Goal: Task Accomplishment & Management: Complete application form

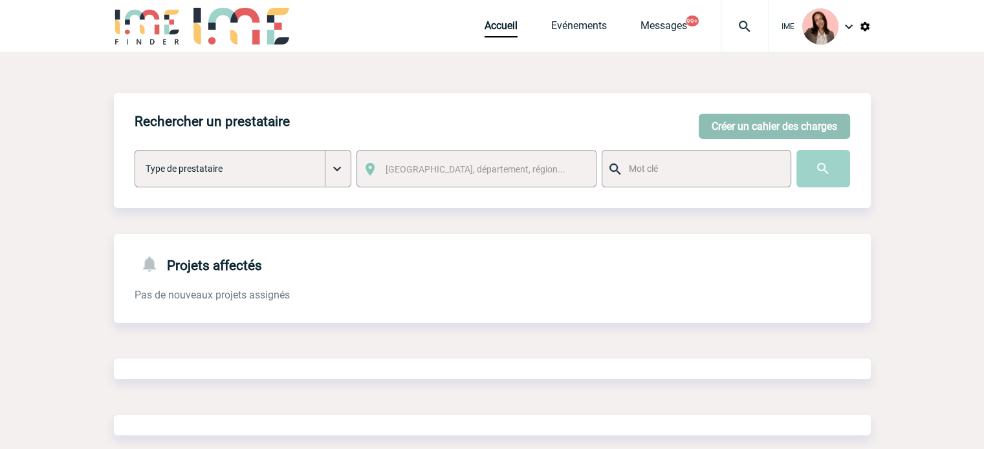
click at [706, 124] on button "Créer un cahier des charges" at bounding box center [773, 126] width 151 height 25
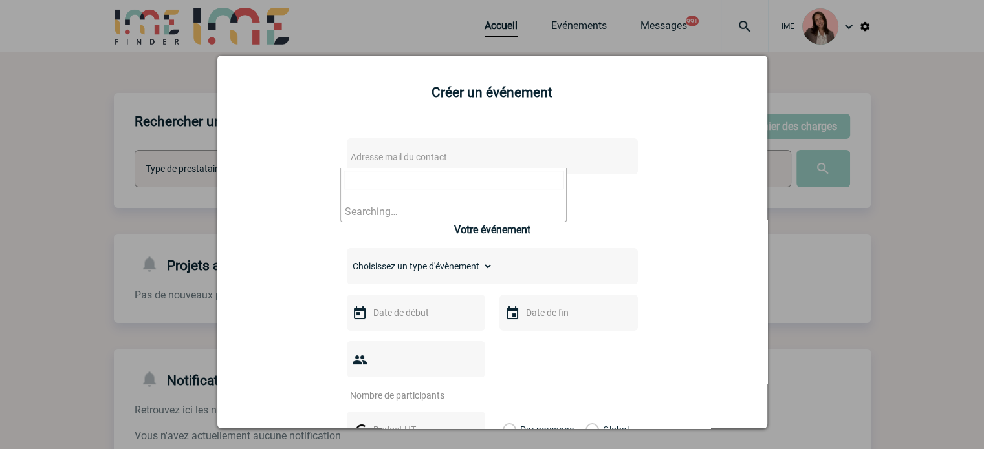
click at [415, 162] on span "Adresse mail du contact" at bounding box center [398, 157] width 96 height 10
drag, startPoint x: 413, startPoint y: 180, endPoint x: 307, endPoint y: 165, distance: 107.2
click at [307, 165] on body "IME Accueil Evénements 99+" at bounding box center [492, 398] width 984 height 796
click at [535, 181] on input "marie.carlier@novartis.com>" at bounding box center [453, 180] width 220 height 19
type input "marie.carlier@novartis.com"
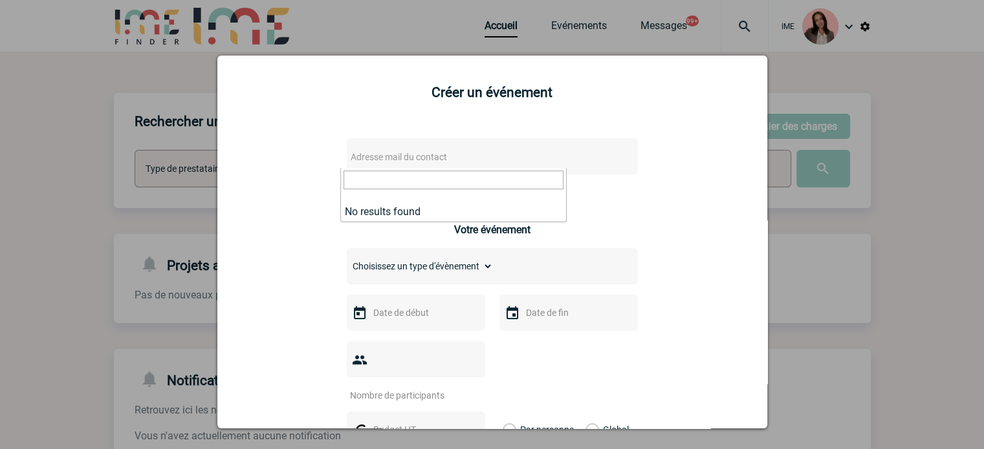
click at [178, 165] on div at bounding box center [492, 224] width 984 height 449
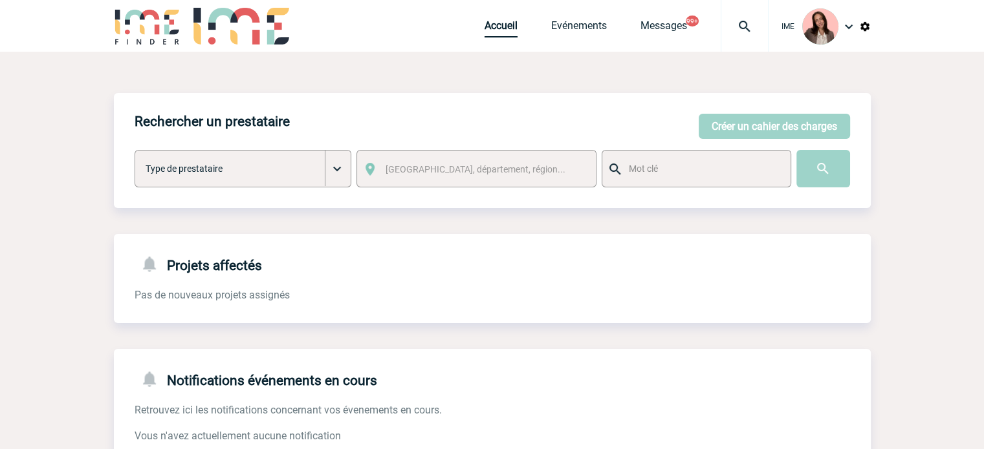
click at [485, 22] on link "Accueil" at bounding box center [500, 28] width 33 height 18
click at [491, 32] on link "Accueil" at bounding box center [500, 28] width 33 height 18
click at [838, 127] on button "Créer un cahier des charges" at bounding box center [773, 126] width 151 height 25
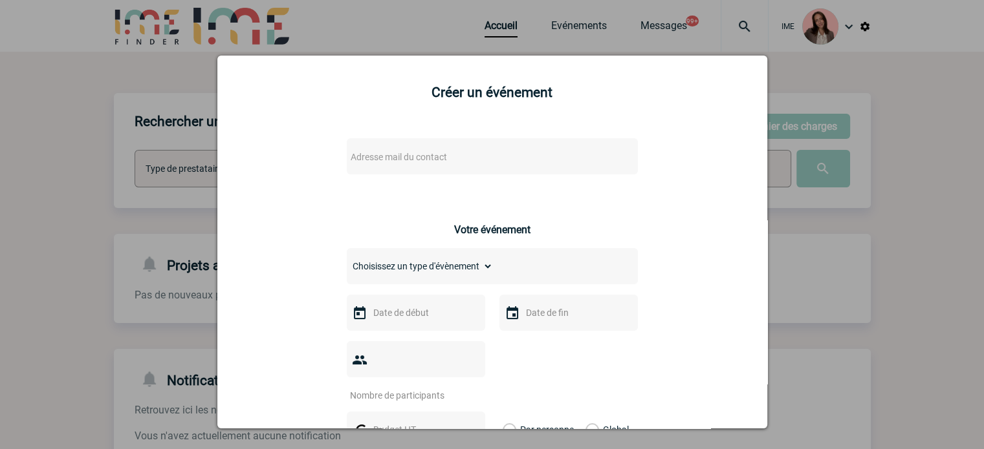
click at [453, 157] on span "Adresse mail du contact" at bounding box center [458, 157] width 226 height 18
drag, startPoint x: 415, startPoint y: 178, endPoint x: 261, endPoint y: 177, distance: 153.3
click at [262, 177] on body "IME Accueil Evénements 99+" at bounding box center [492, 398] width 984 height 796
click at [488, 182] on input "marie.carlier@novartis.com>" at bounding box center [453, 180] width 220 height 19
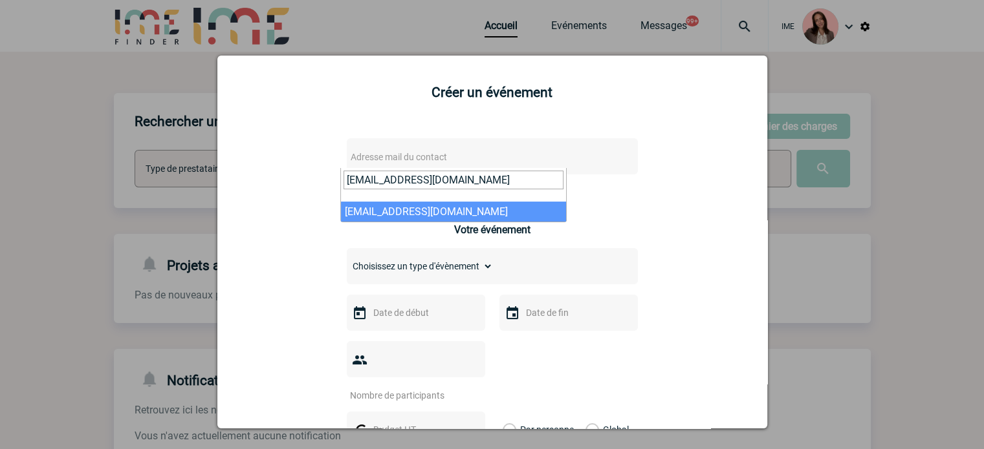
type input "marie.carlier@novartis.com"
select select "133009"
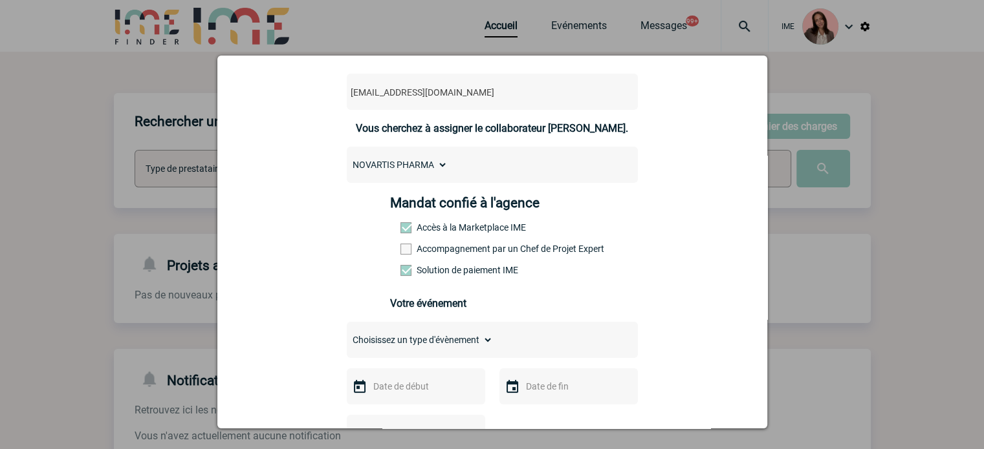
scroll to position [194, 0]
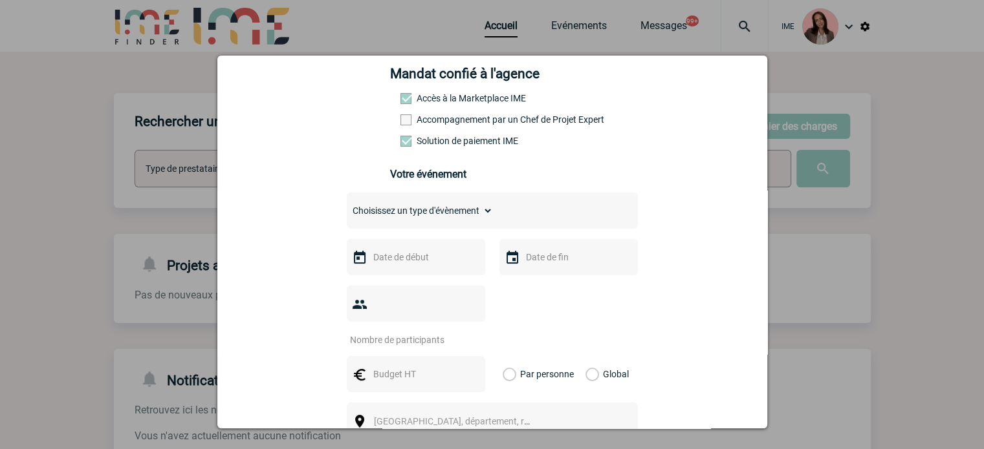
click at [459, 217] on select "Choisissez un type d'évènement Séminaire avec nuitée Séminaire sans nuitée Repa…" at bounding box center [420, 211] width 146 height 18
select select "5"
click at [347, 206] on select "Choisissez un type d'évènement Séminaire avec nuitée Séminaire sans nuitée Repa…" at bounding box center [420, 211] width 146 height 18
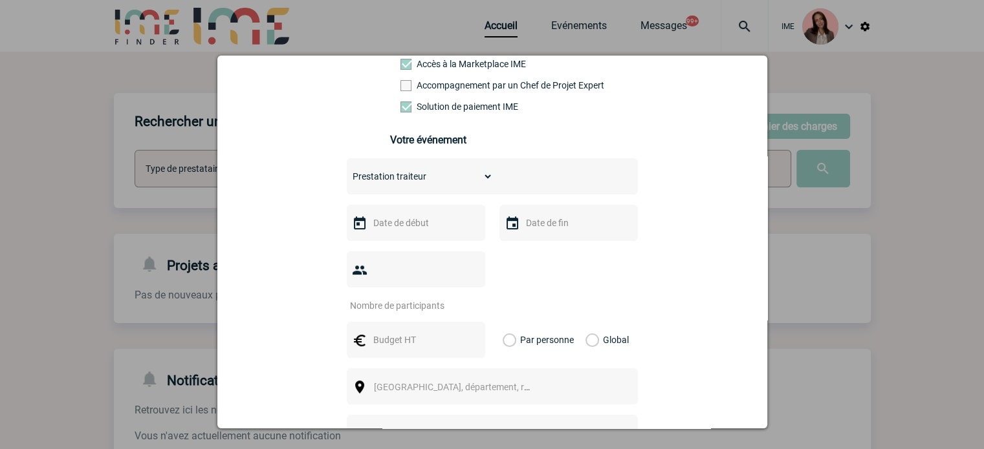
scroll to position [259, 0]
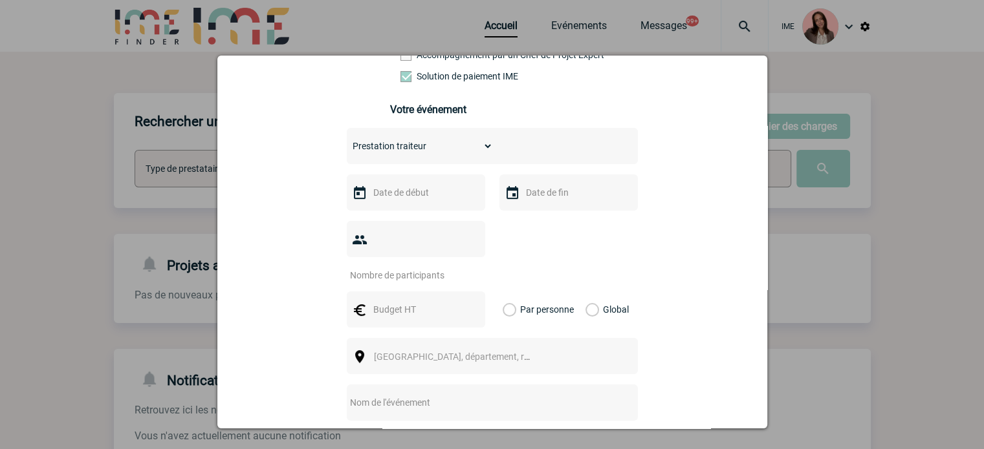
click at [432, 186] on div at bounding box center [416, 193] width 138 height 36
click at [427, 197] on input "text" at bounding box center [414, 192] width 89 height 17
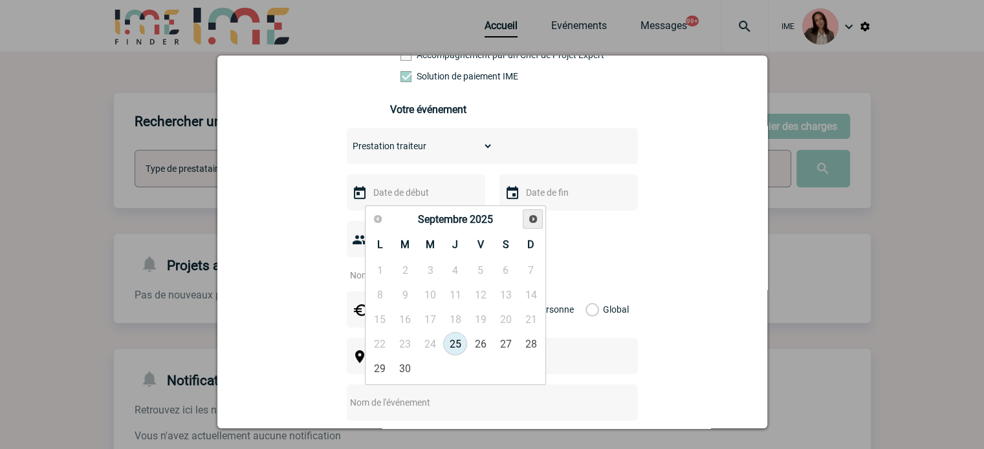
click at [535, 226] on link "Suivant" at bounding box center [533, 220] width 20 height 20
click at [458, 297] on link "6" at bounding box center [455, 294] width 24 height 23
type input "06-11-2025"
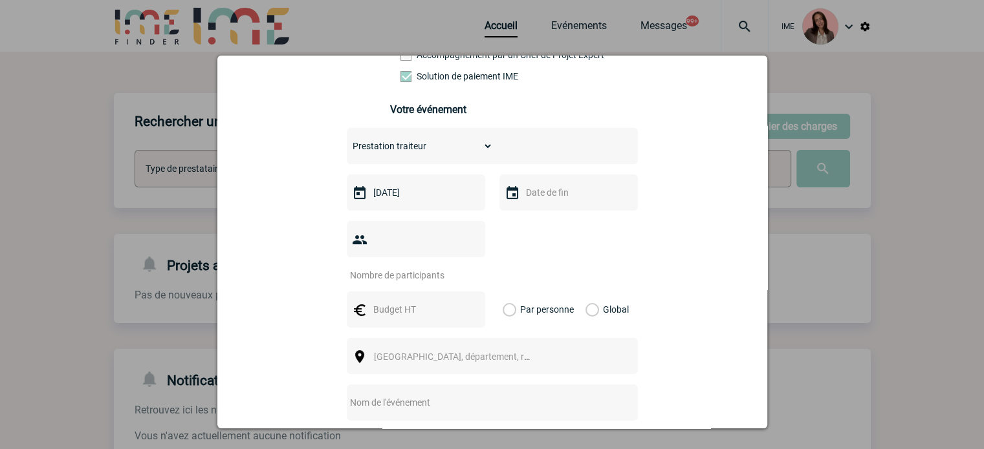
click at [564, 201] on input "text" at bounding box center [567, 192] width 89 height 17
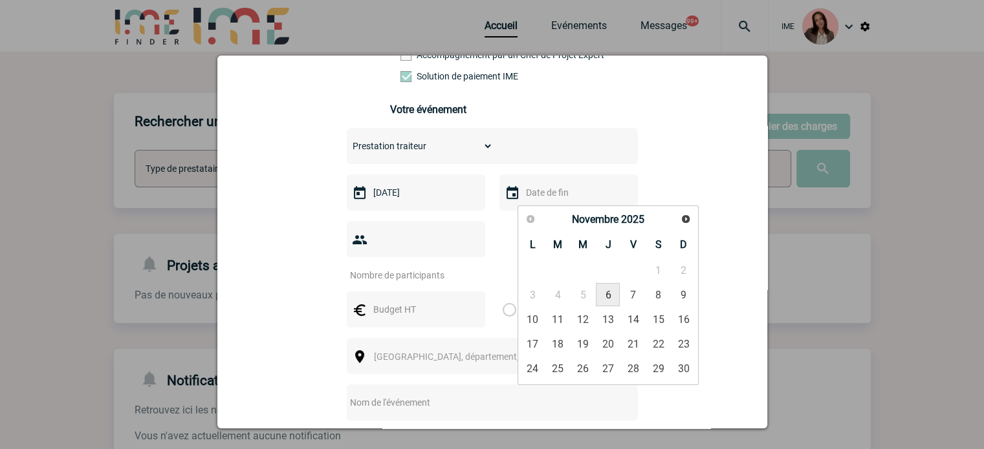
click at [607, 288] on link "6" at bounding box center [608, 294] width 24 height 23
type input "06-11-2025"
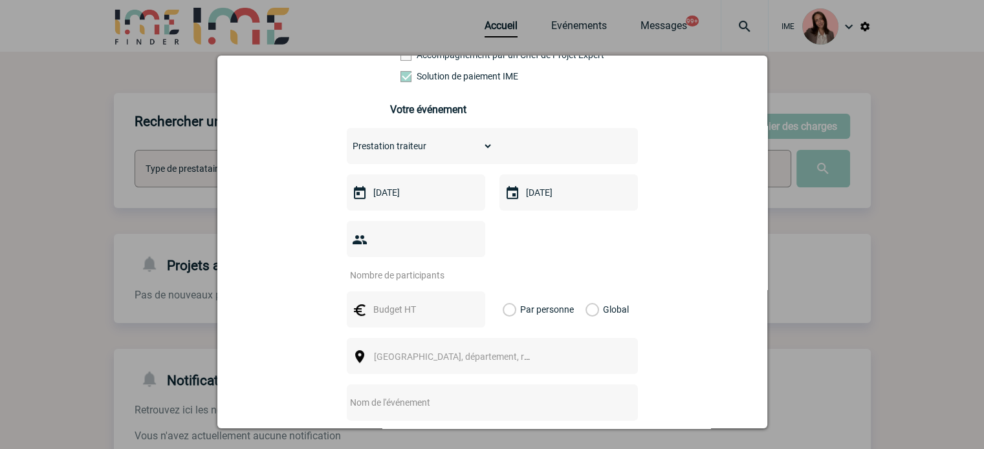
click at [435, 267] on input "number" at bounding box center [408, 275] width 122 height 17
drag, startPoint x: 416, startPoint y: 252, endPoint x: 340, endPoint y: 243, distance: 76.8
click at [340, 243] on div "marie.carlier@novartis.com marie.carlier@novartis.com Vous cherchez à assigner …" at bounding box center [491, 270] width 517 height 806
type input "7"
click at [395, 301] on input "text" at bounding box center [414, 309] width 89 height 17
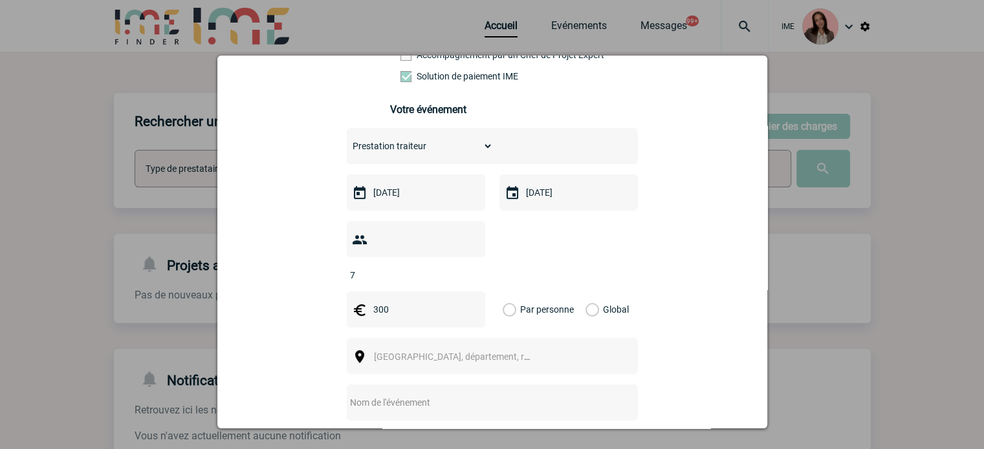
type input "300"
click at [585, 292] on label "Global" at bounding box center [589, 310] width 8 height 36
click at [0, 0] on input "Global" at bounding box center [0, 0] width 0 height 0
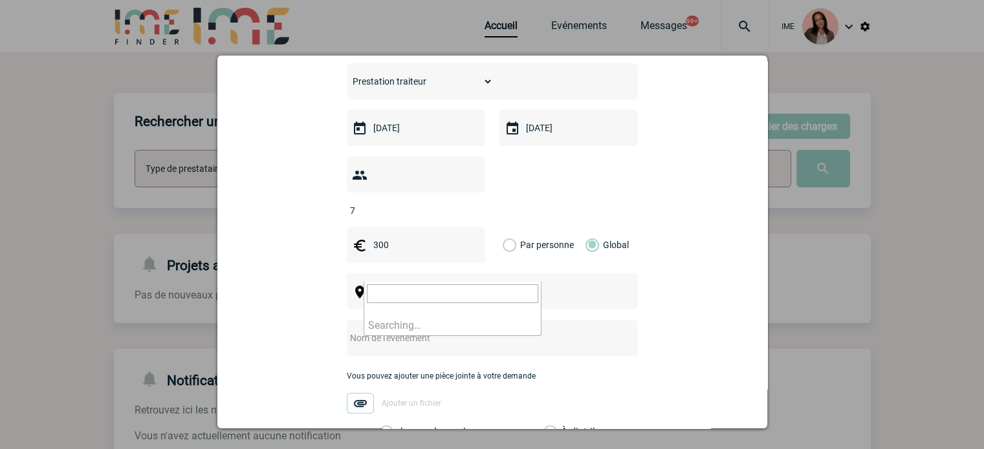
click at [416, 287] on span "[GEOGRAPHIC_DATA], département, région..." at bounding box center [464, 292] width 180 height 10
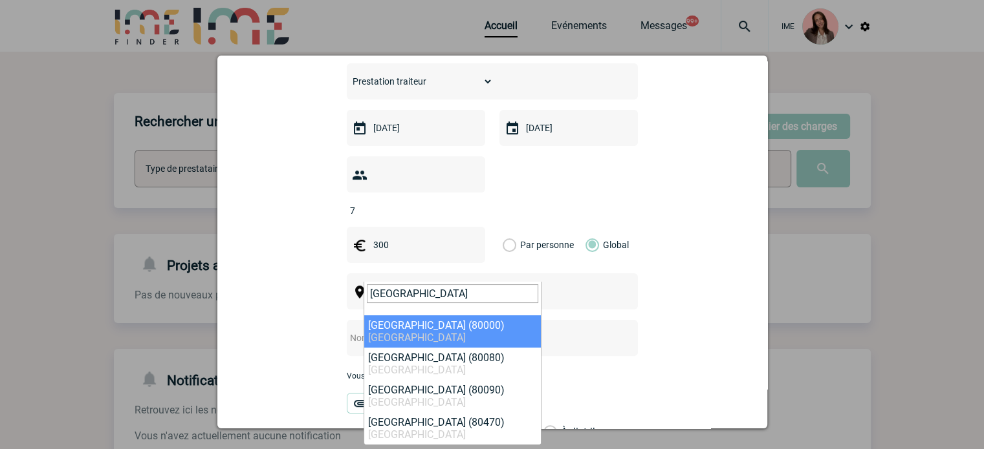
type input "Amiens"
select select "17821"
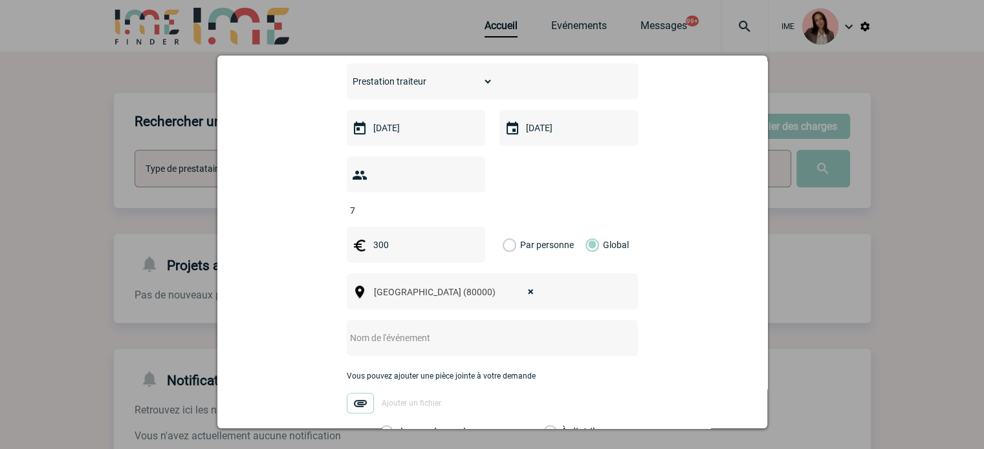
click at [407, 330] on input "text" at bounding box center [475, 338] width 257 height 17
click at [437, 330] on input "text" at bounding box center [475, 338] width 257 height 17
click at [431, 330] on input "text" at bounding box center [475, 338] width 257 height 17
paste input "TABLE RONDE ACTUALITES DANS LA SEP -PICARDIE"
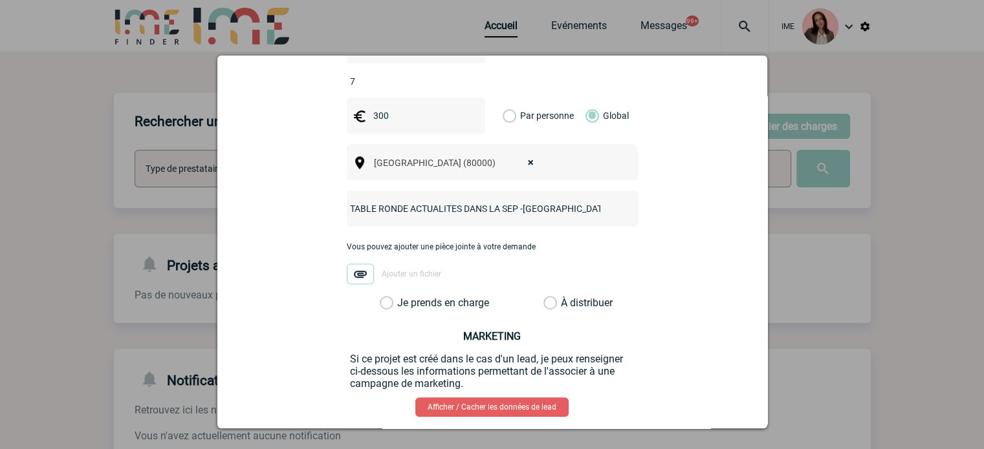
type input "TABLE RONDE ACTUALITES DANS LA SEP -PICARDIE"
click at [425, 276] on div "Vous pouvez ajouter une pièce jointe à votre demande Ajouter un fichier" at bounding box center [492, 269] width 291 height 54
click at [402, 297] on label "Je prends en charge" at bounding box center [391, 303] width 22 height 13
click at [0, 0] on input "Je prends en charge" at bounding box center [0, 0] width 0 height 0
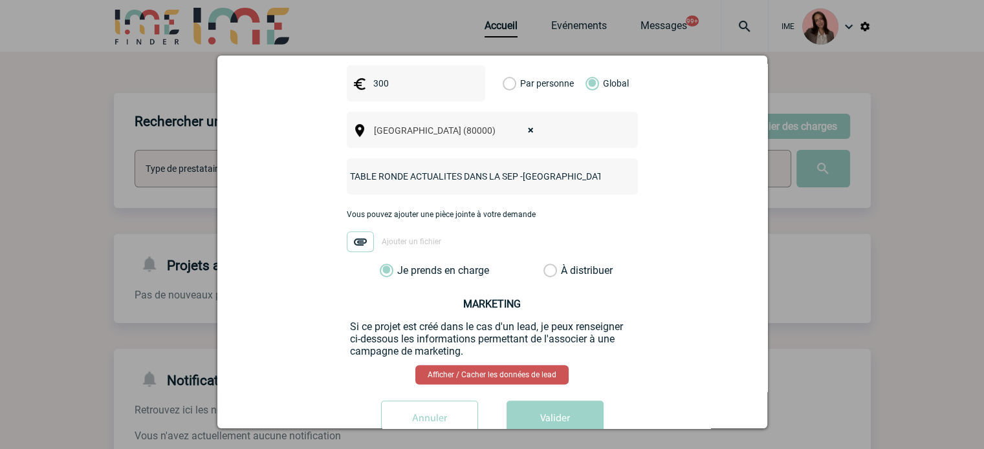
scroll to position [503, 0]
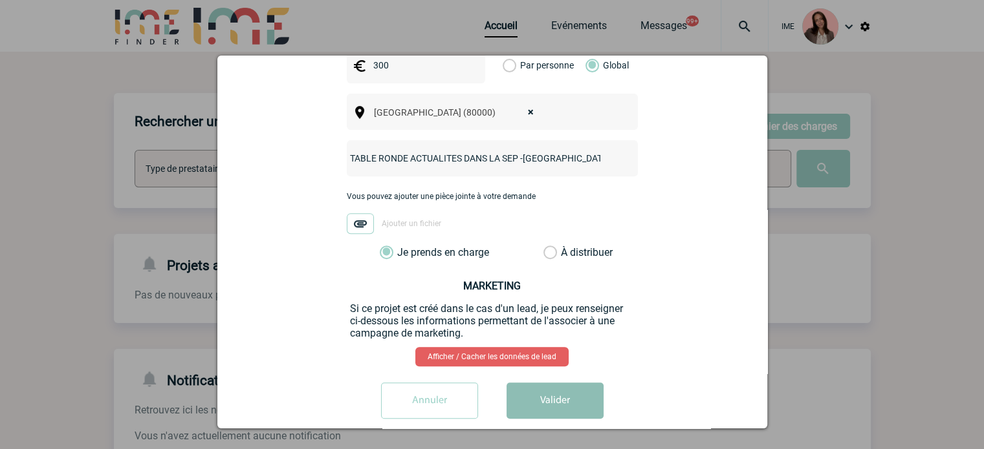
click at [542, 383] on button "Valider" at bounding box center [554, 401] width 97 height 36
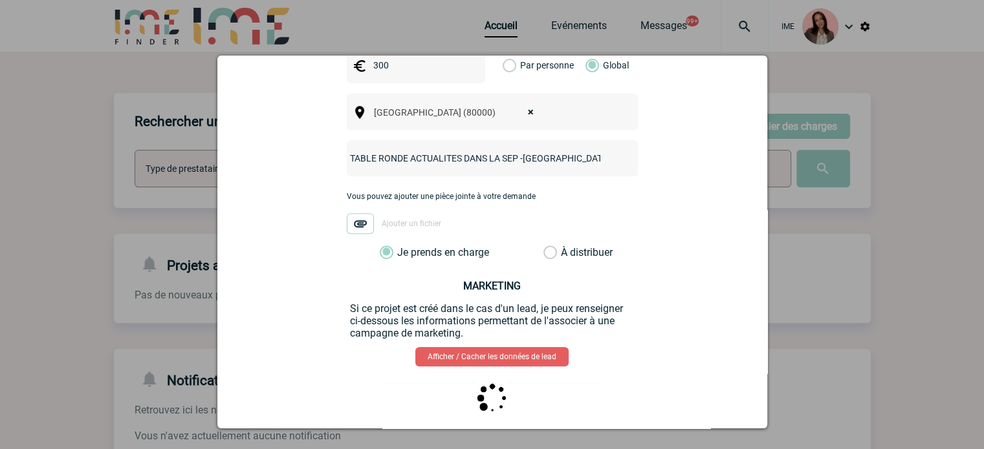
scroll to position [0, 0]
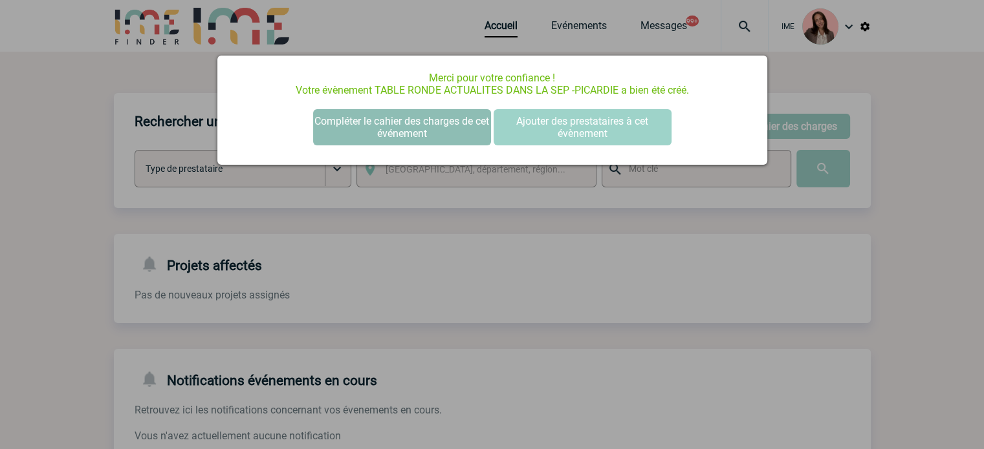
click at [355, 125] on button "Compléter le cahier des charges de cet événement" at bounding box center [402, 127] width 178 height 36
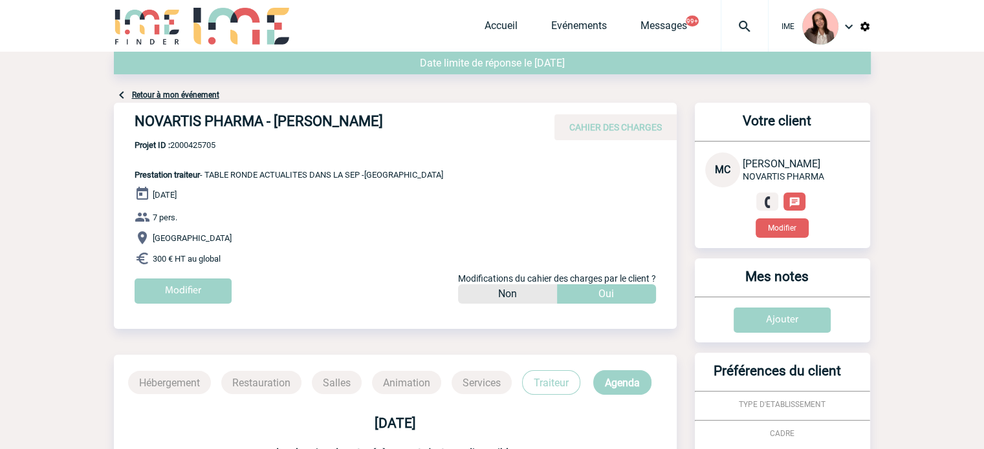
click at [205, 143] on span "Projet ID : 2000425705" at bounding box center [289, 145] width 308 height 10
copy span "2000425705"
drag, startPoint x: 491, startPoint y: 31, endPoint x: 468, endPoint y: 5, distance: 35.3
click at [491, 31] on link "Accueil" at bounding box center [500, 28] width 33 height 18
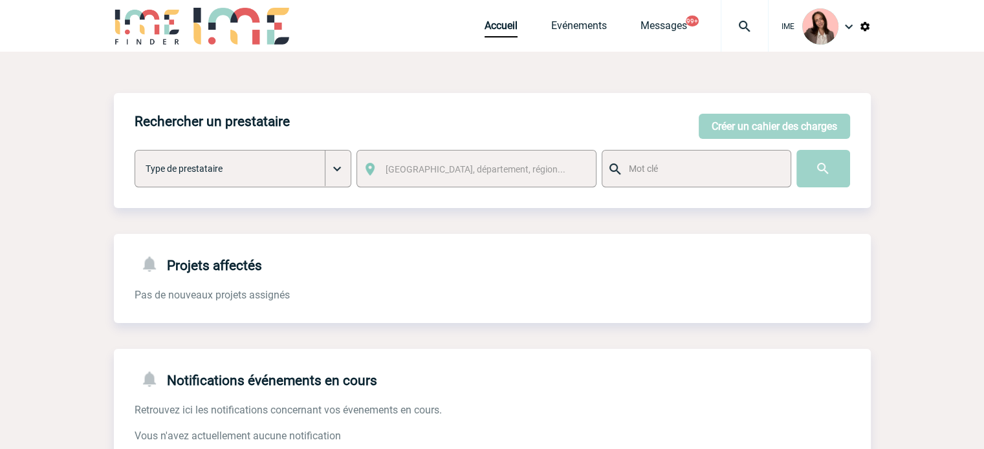
click at [759, 21] on img at bounding box center [744, 27] width 47 height 16
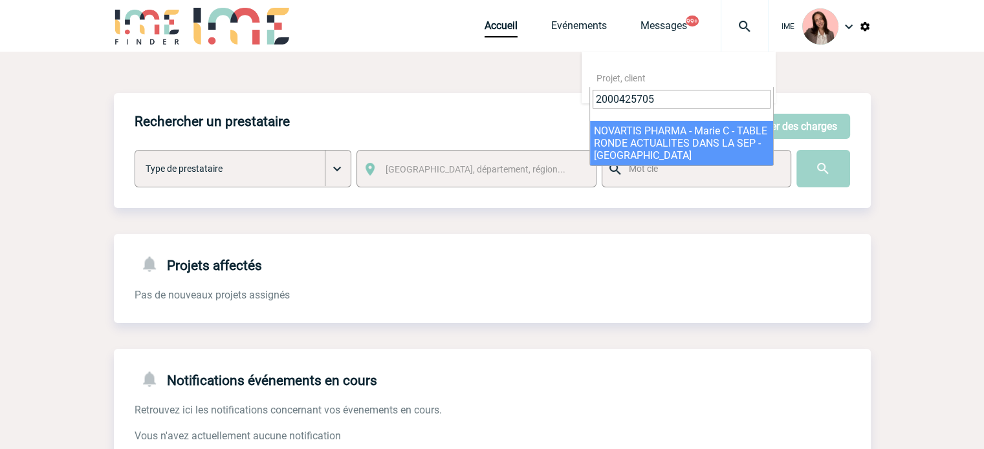
type input "2000425705"
select select "25206"
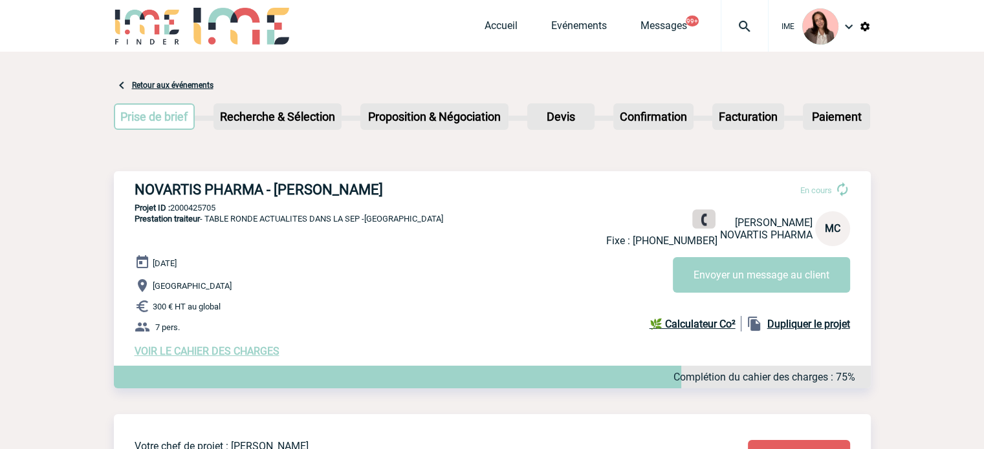
click at [697, 221] on img at bounding box center [703, 220] width 12 height 12
drag, startPoint x: 714, startPoint y: 241, endPoint x: 646, endPoint y: 242, distance: 67.9
click at [646, 242] on p "Fixe : +33664400459" at bounding box center [661, 241] width 111 height 12
copy p "+33664400459"
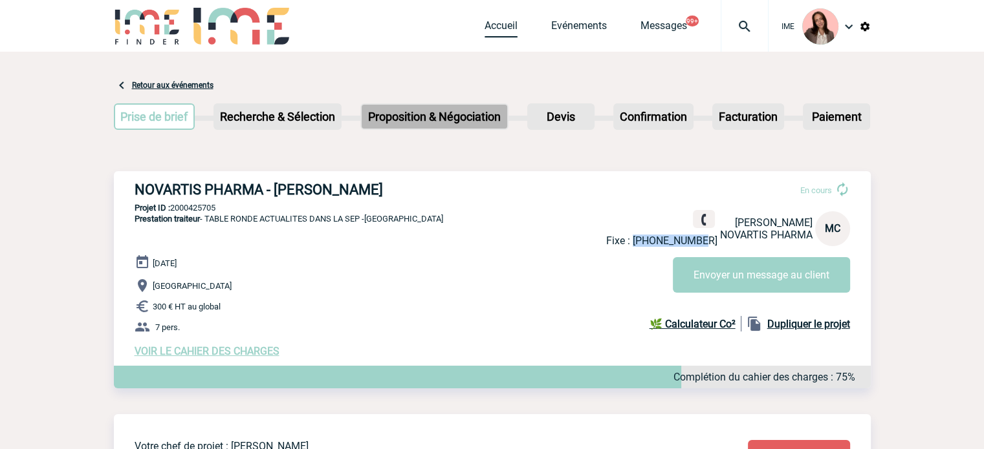
drag, startPoint x: 490, startPoint y: 26, endPoint x: 482, endPoint y: 112, distance: 86.4
click at [490, 26] on link "Accueil" at bounding box center [500, 28] width 33 height 18
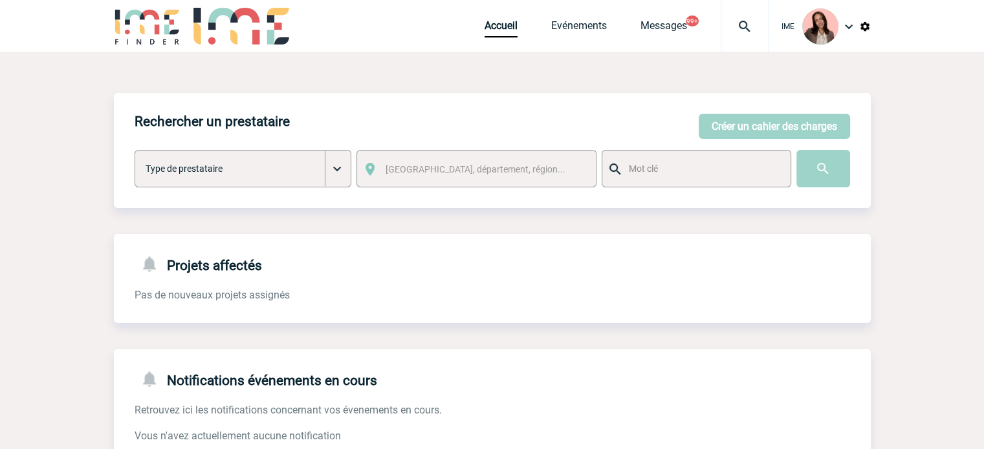
click at [481, 22] on div "IME Accueil Evénements 99+" at bounding box center [492, 27] width 757 height 55
